Goal: Navigation & Orientation: Find specific page/section

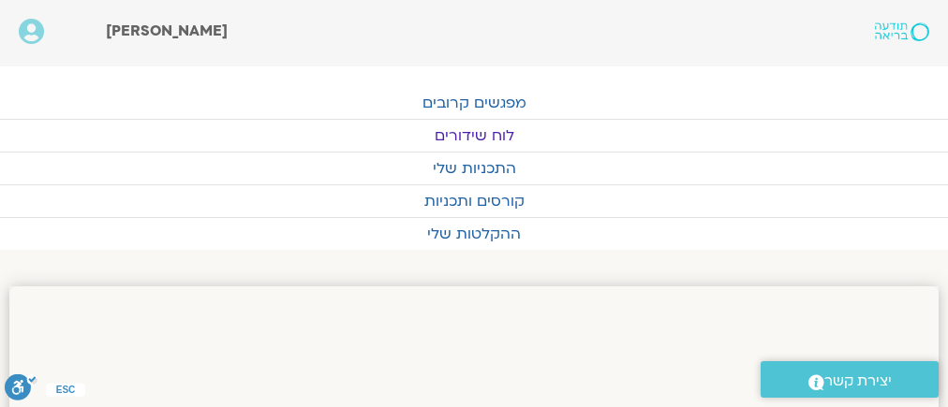
click at [459, 128] on link "לוח שידורים" at bounding box center [474, 136] width 948 height 32
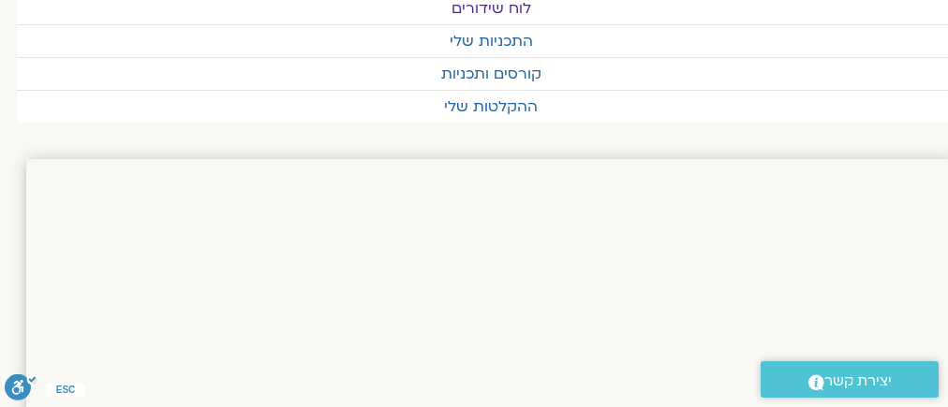
scroll to position [0, -16]
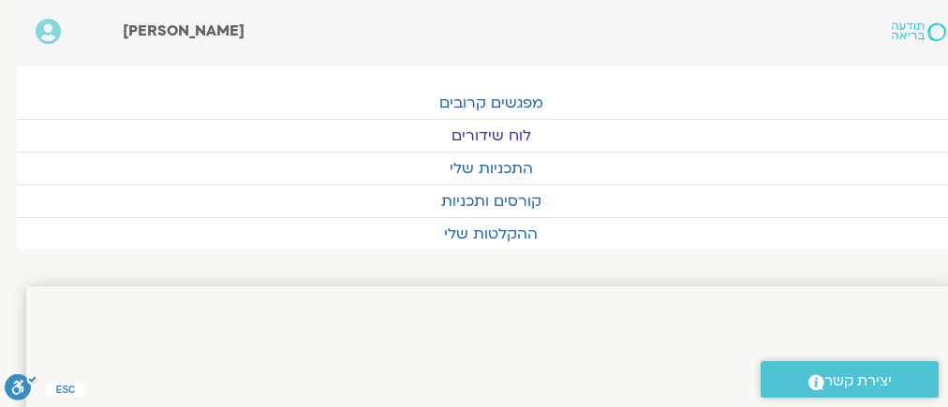
click at [469, 128] on link "לוח שידורים" at bounding box center [491, 136] width 948 height 32
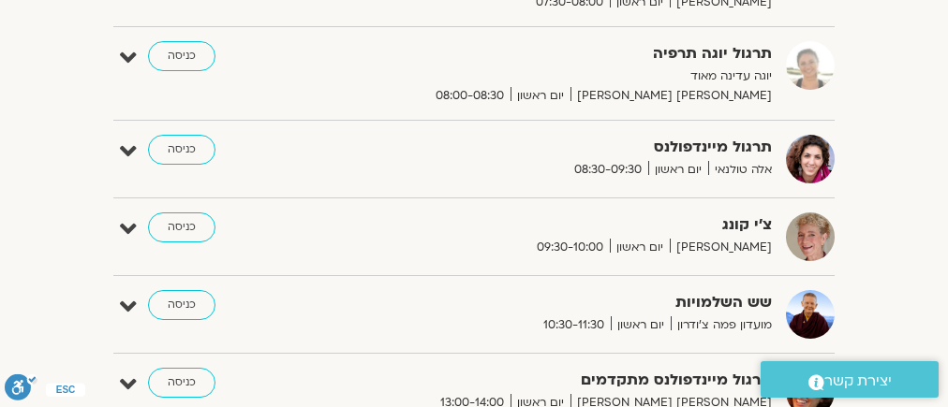
scroll to position [599, 0]
